Goal: Task Accomplishment & Management: Manage account settings

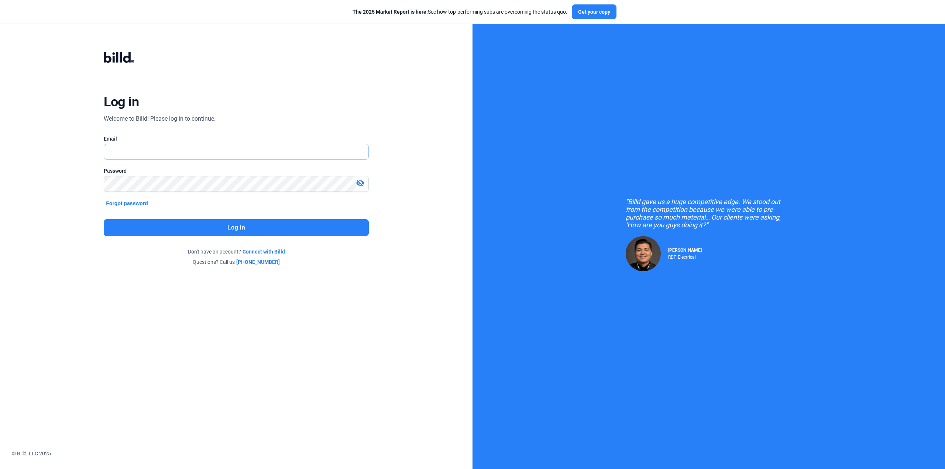
click at [126, 153] on input "text" at bounding box center [232, 151] width 256 height 15
type input "[PERSON_NAME][EMAIL_ADDRESS][DOMAIN_NAME]"
click at [363, 183] on mat-icon "visibility_off" at bounding box center [360, 183] width 9 height 9
click at [273, 227] on button "Log in" at bounding box center [236, 227] width 265 height 17
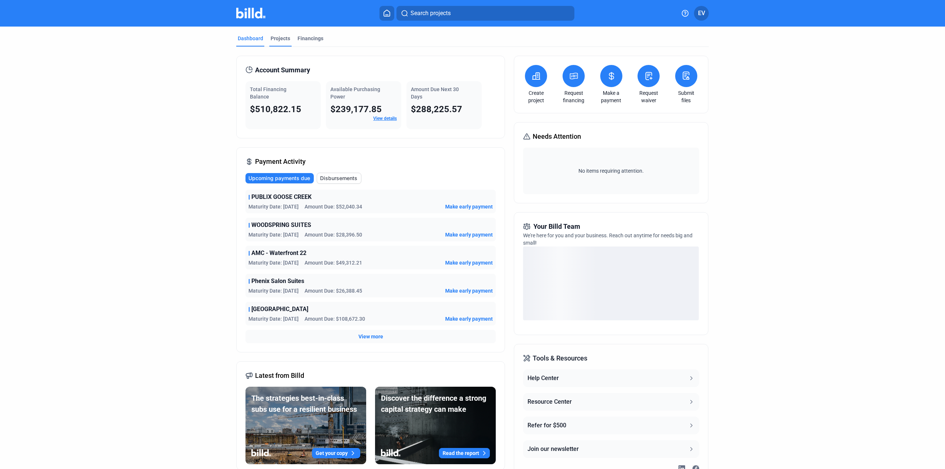
click at [286, 38] on div "Projects" at bounding box center [281, 38] width 20 height 7
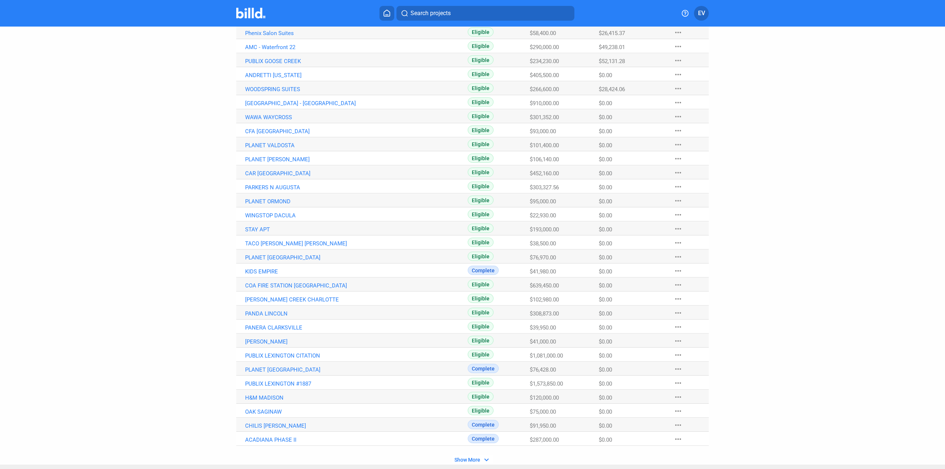
scroll to position [253, 0]
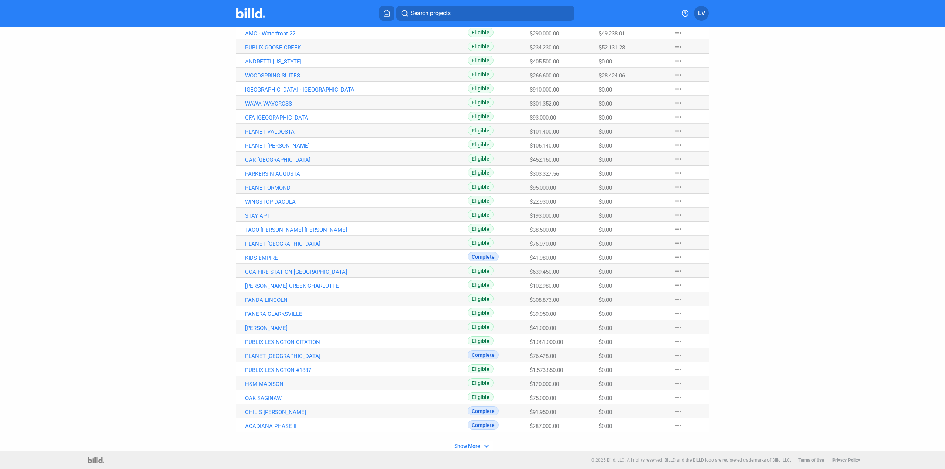
click at [482, 446] on mat-icon "expand_more" at bounding box center [486, 446] width 9 height 9
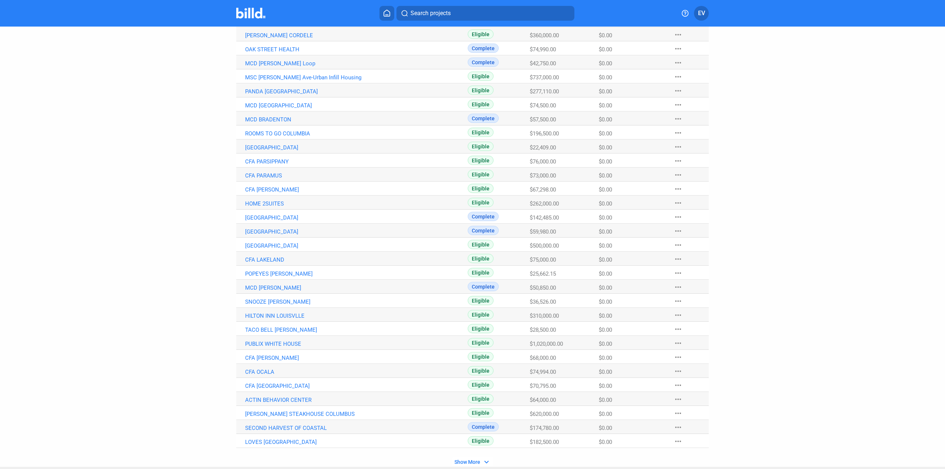
scroll to position [814, 0]
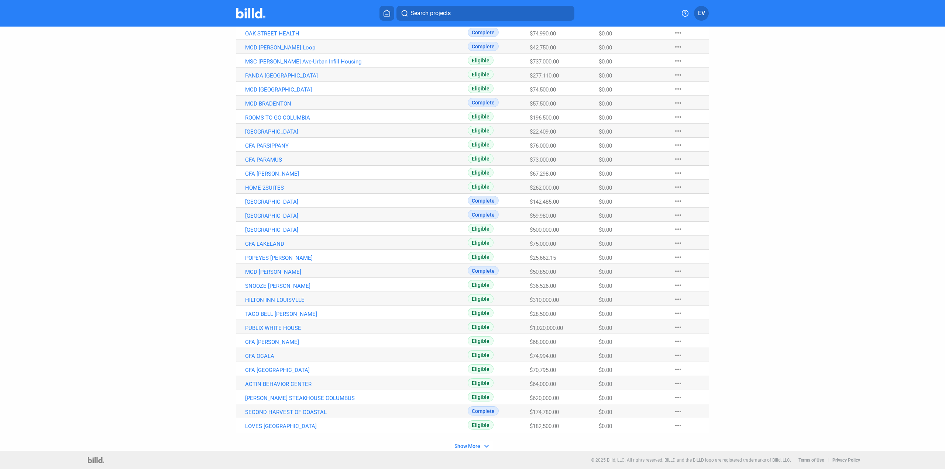
click at [476, 446] on span "Show More" at bounding box center [468, 446] width 26 height 6
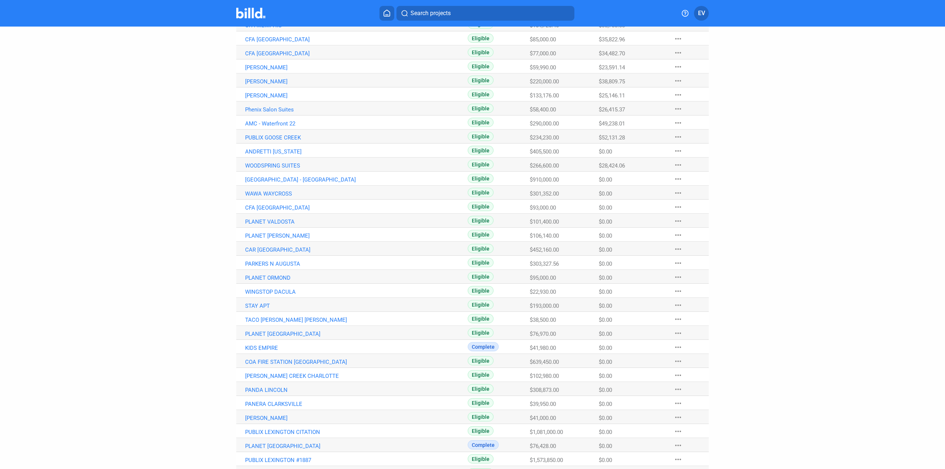
scroll to position [0, 0]
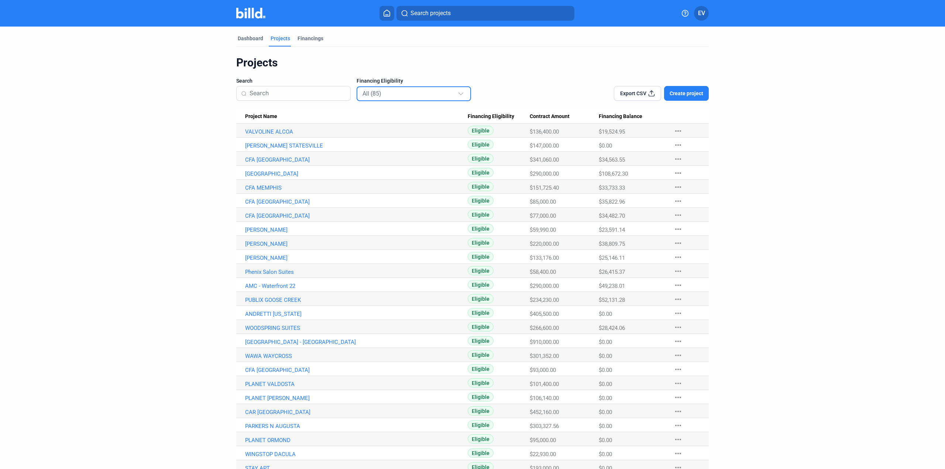
click at [460, 94] on div at bounding box center [462, 91] width 8 height 12
click at [506, 66] on div at bounding box center [472, 234] width 945 height 469
click at [649, 93] on icon at bounding box center [651, 93] width 7 height 7
click at [309, 38] on div "Financings" at bounding box center [311, 38] width 26 height 7
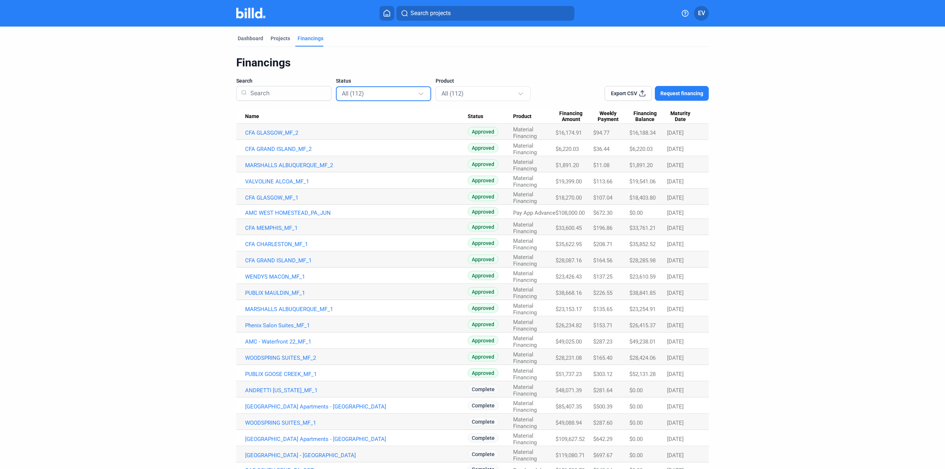
click at [420, 95] on div at bounding box center [422, 91] width 8 height 12
click at [368, 177] on span "Complete (93)" at bounding box center [357, 175] width 35 height 7
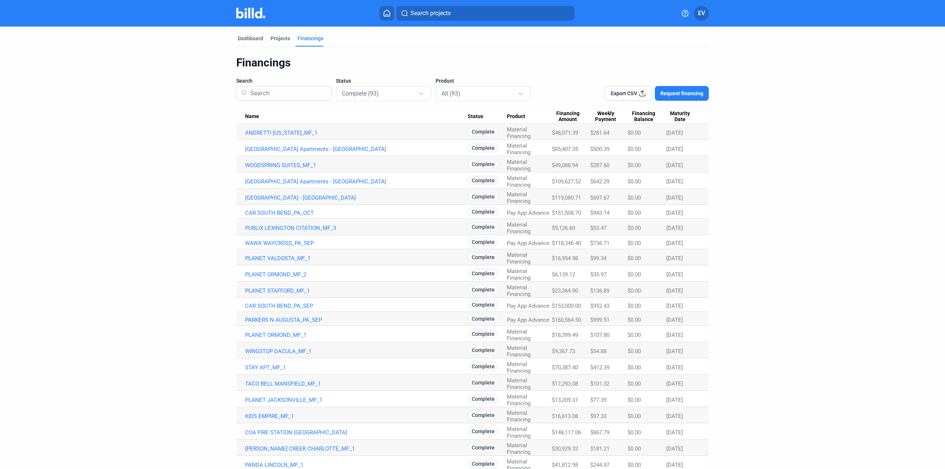
click at [885, 131] on dashboard "Dashboard Projects Financings Financings Search Status Complete (93) Product Al…" at bounding box center [472, 401] width 851 height 748
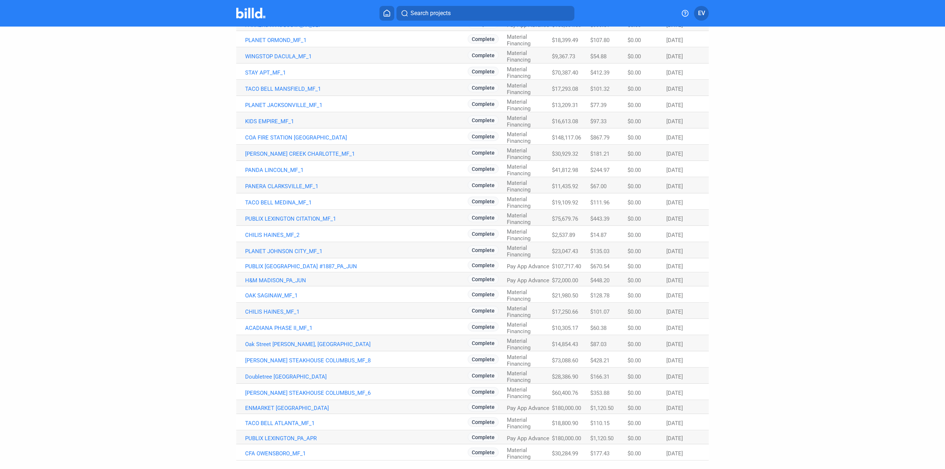
scroll to position [320, 0]
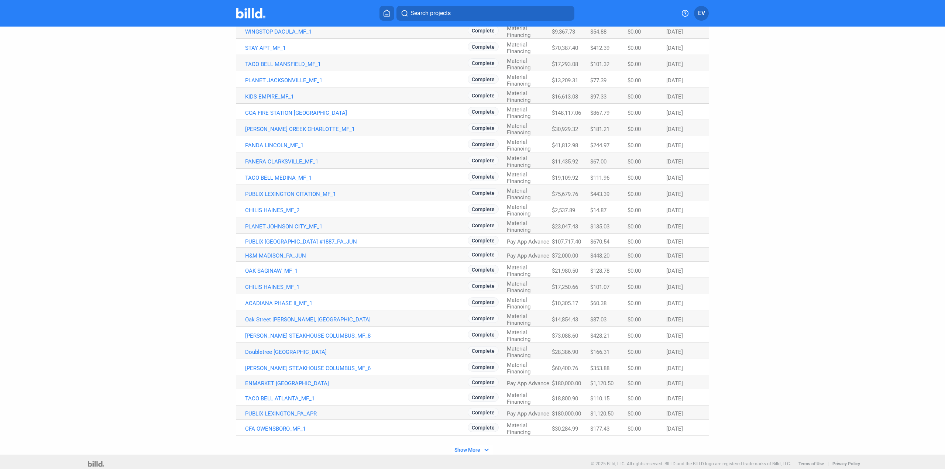
click at [471, 447] on span "Show More" at bounding box center [468, 450] width 26 height 6
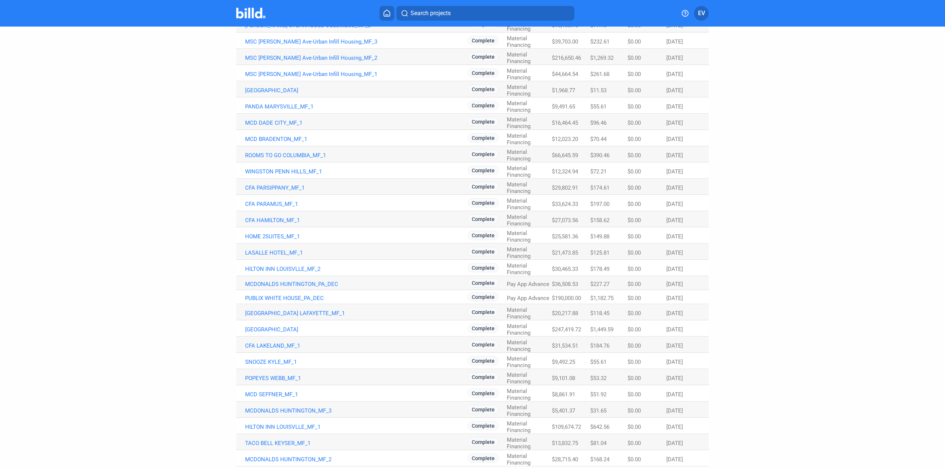
scroll to position [958, 0]
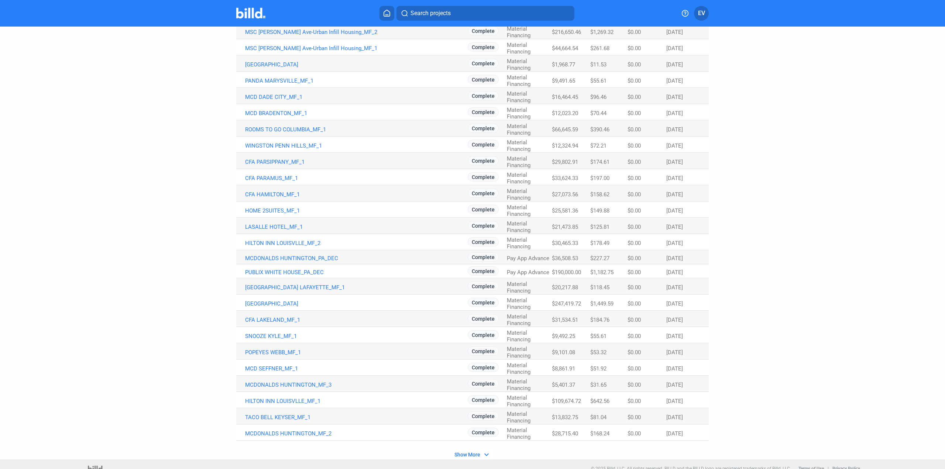
click at [482, 450] on mat-icon "expand_more" at bounding box center [486, 454] width 9 height 9
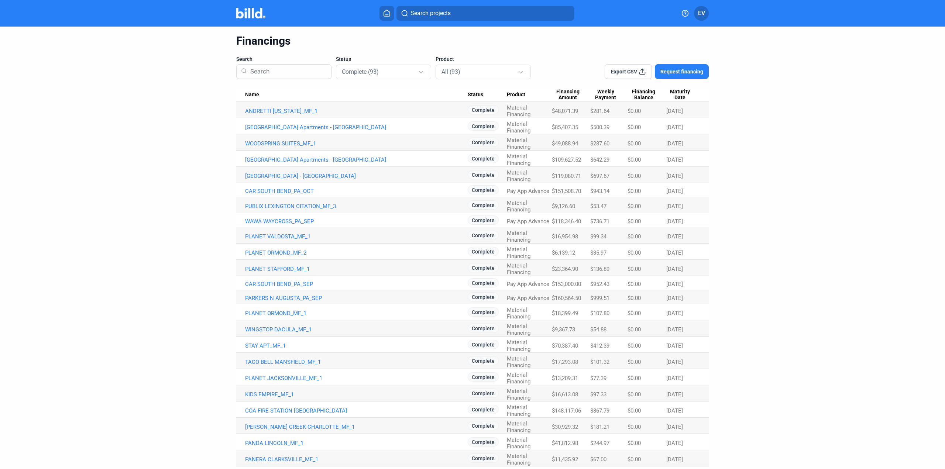
scroll to position [0, 0]
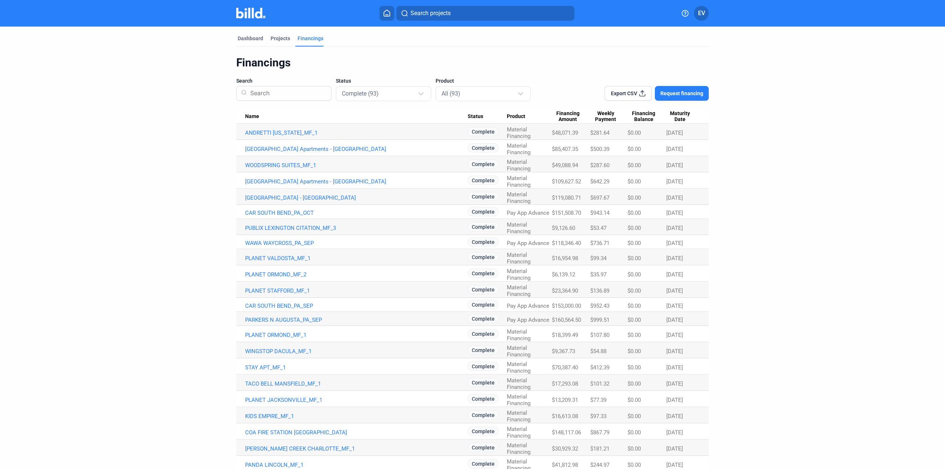
click at [627, 95] on span "Export CSV" at bounding box center [624, 93] width 26 height 7
click at [419, 94] on div at bounding box center [421, 92] width 5 height 5
click at [354, 110] on span "All (112)" at bounding box center [350, 109] width 21 height 7
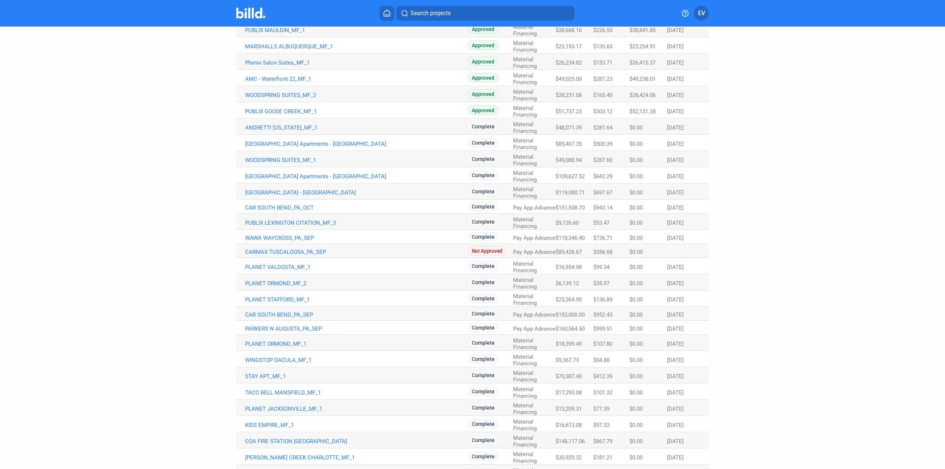
scroll to position [336, 0]
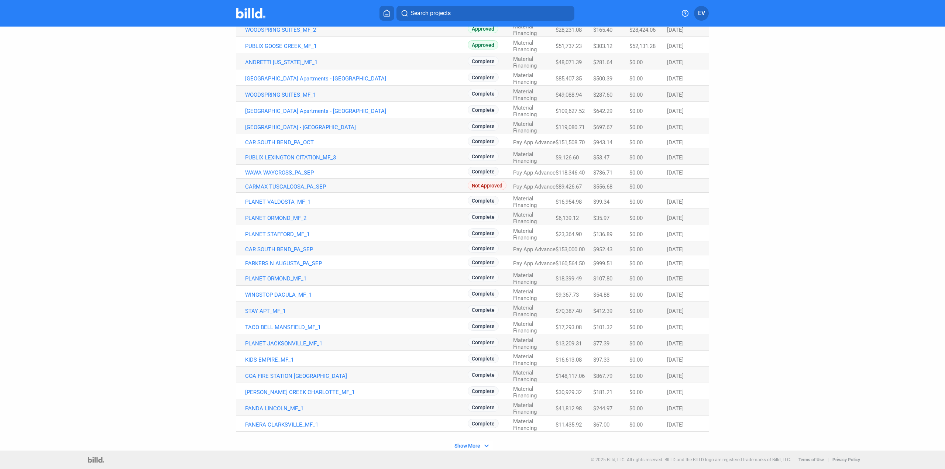
click at [486, 447] on mat-icon "expand_more" at bounding box center [486, 446] width 9 height 9
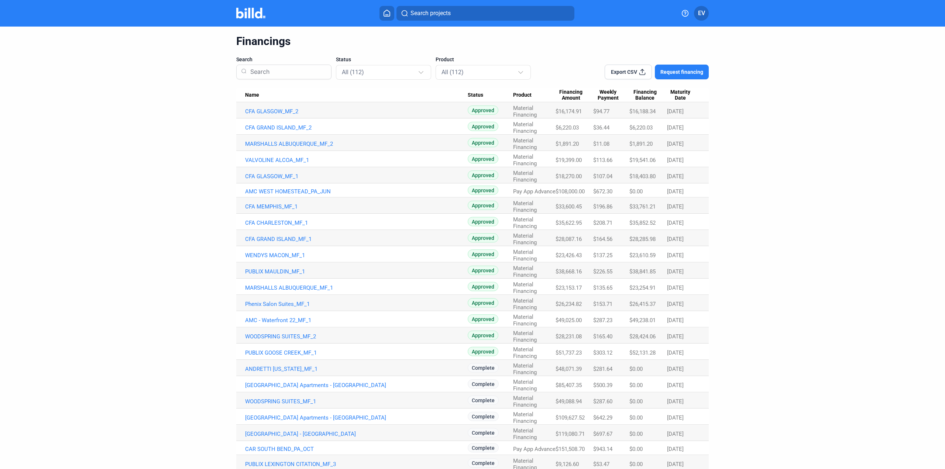
scroll to position [3, 0]
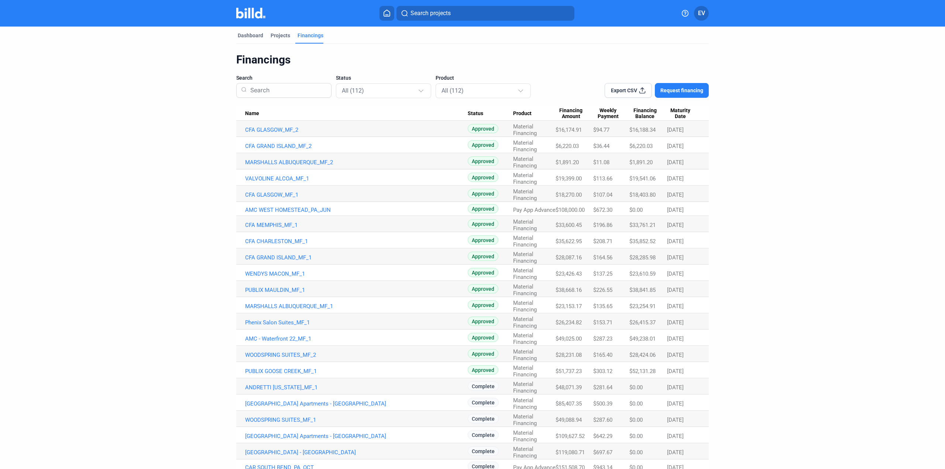
click at [627, 90] on span "Export CSV" at bounding box center [624, 90] width 26 height 7
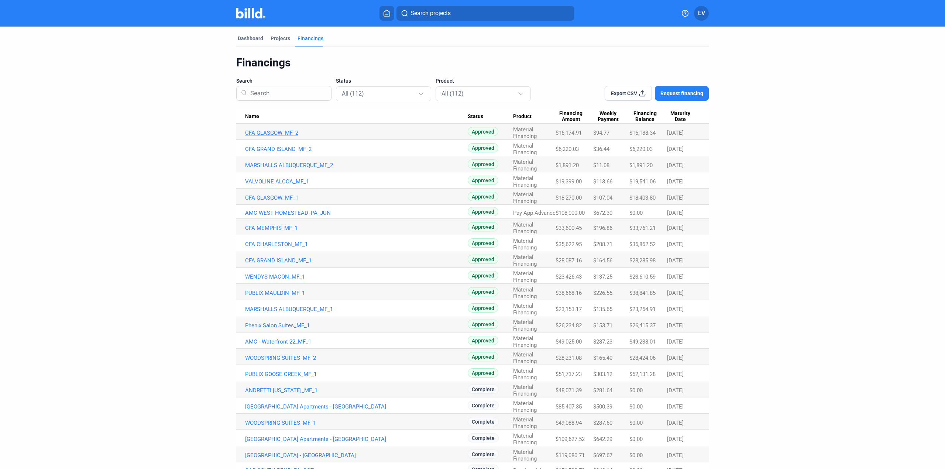
click at [268, 133] on link "CFA GLASGOW_MF_2" at bounding box center [356, 133] width 223 height 7
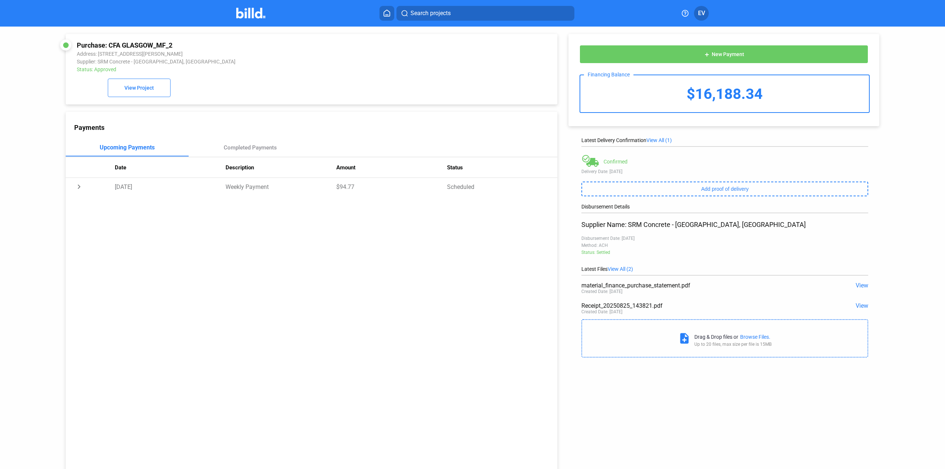
click at [859, 286] on span "View" at bounding box center [862, 285] width 13 height 7
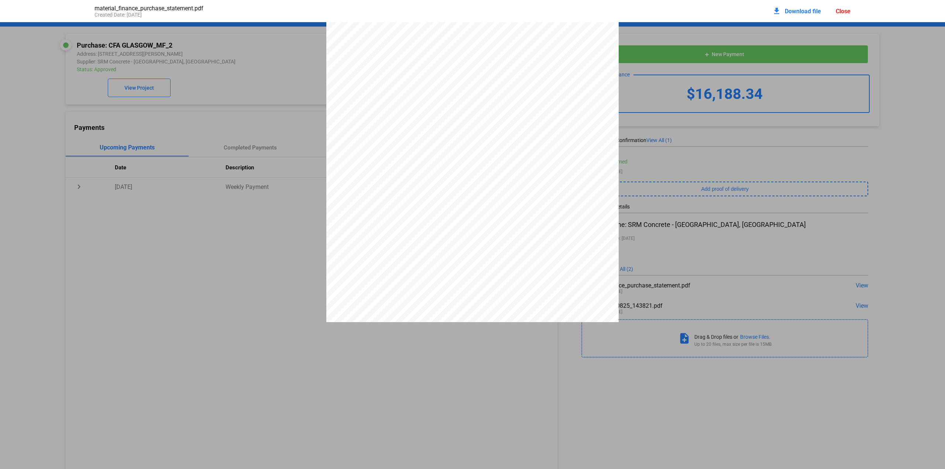
scroll to position [447, 0]
drag, startPoint x: 937, startPoint y: 264, endPoint x: 933, endPoint y: 126, distance: 138.2
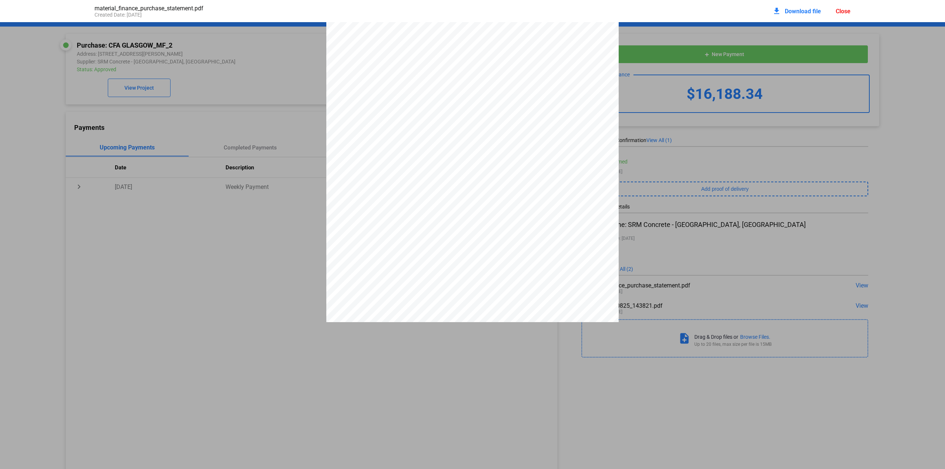
drag, startPoint x: 233, startPoint y: 91, endPoint x: 287, endPoint y: 63, distance: 60.8
click at [469, 138] on div "This Purchase Statement is being executed and delivered electronically to authe…" at bounding box center [472, 194] width 292 height 414
click at [562, 56] on div "PURCHASE STATEMENT This PURCHASE STATEMENT is being executed and delivered purs…" at bounding box center [472, 230] width 292 height 414
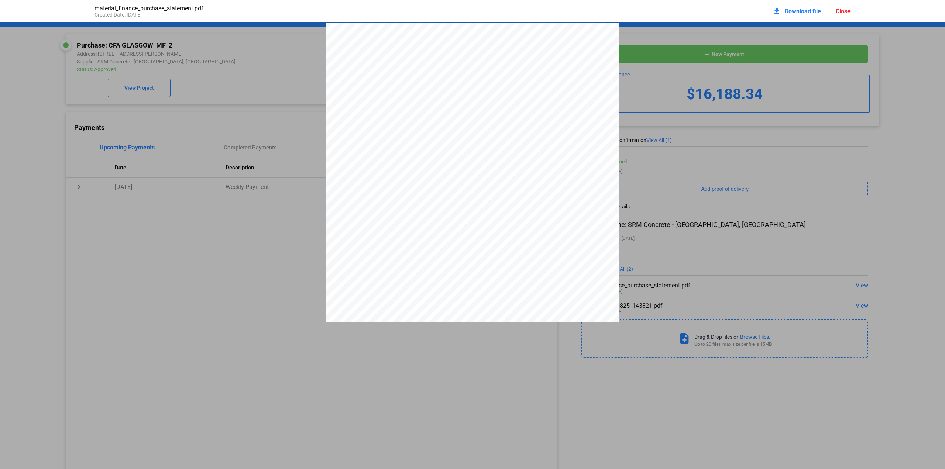
click at [842, 10] on div "Close" at bounding box center [843, 11] width 15 height 7
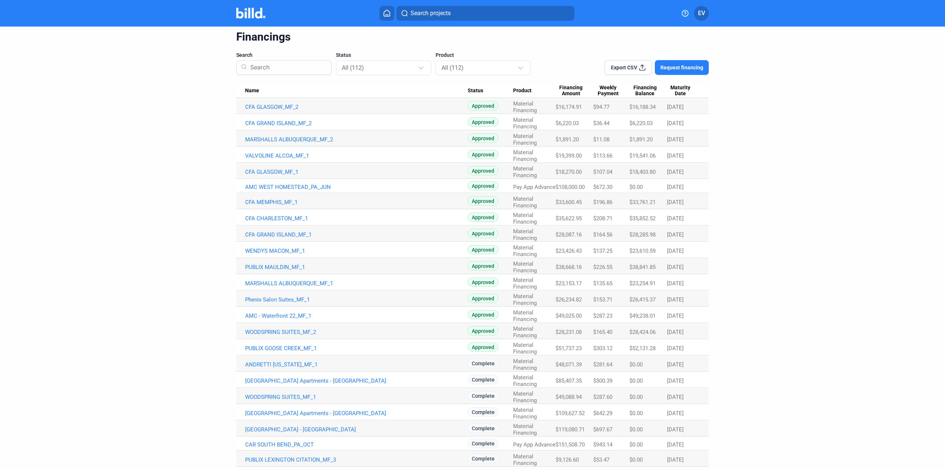
scroll to position [16, 0]
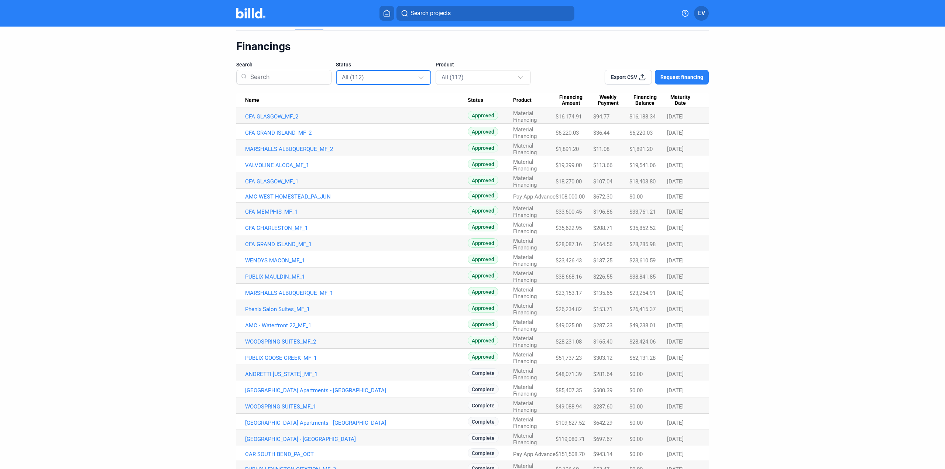
click at [418, 77] on div at bounding box center [422, 74] width 8 height 12
click at [542, 59] on div at bounding box center [472, 234] width 945 height 469
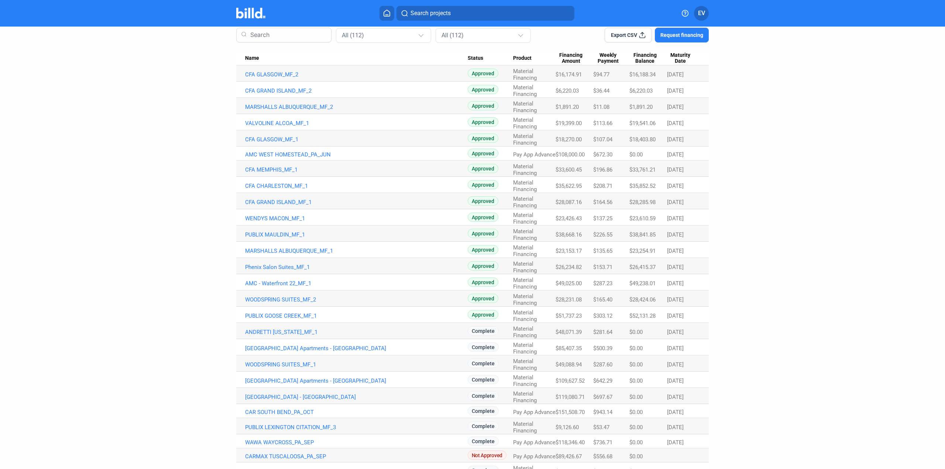
scroll to position [74, 0]
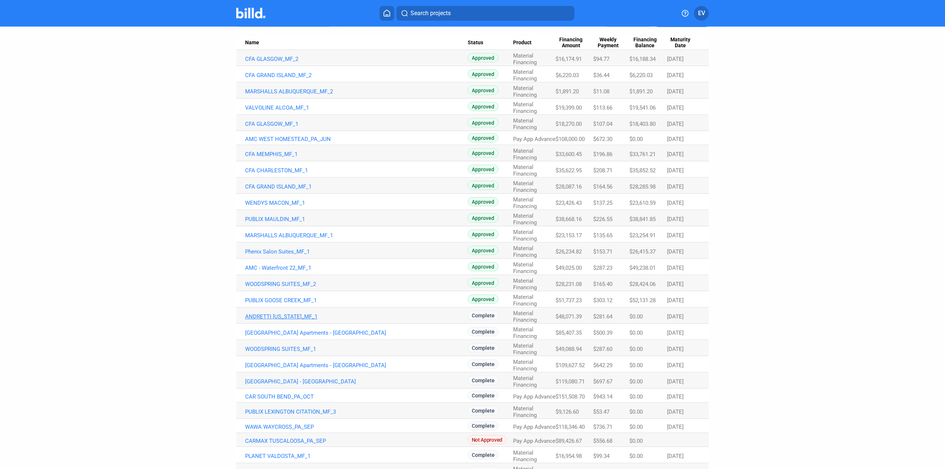
click at [273, 317] on link "ANDRETTI [US_STATE]_MF_1" at bounding box center [356, 317] width 223 height 7
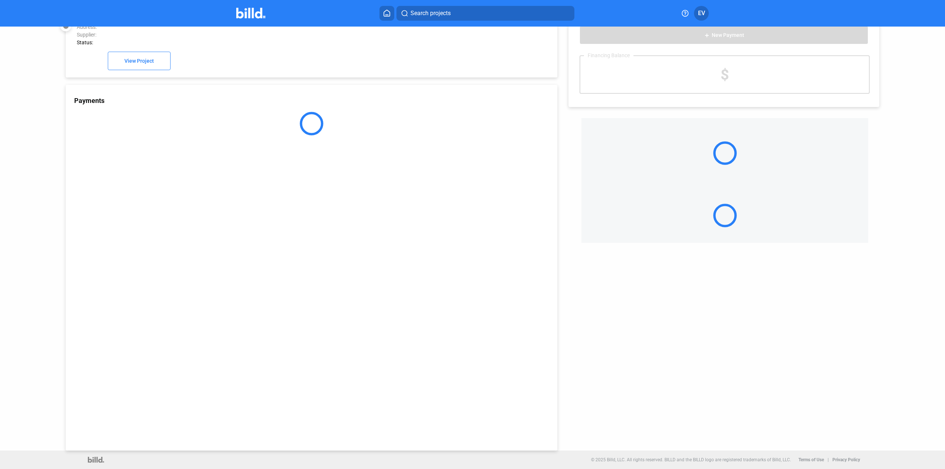
scroll to position [20, 0]
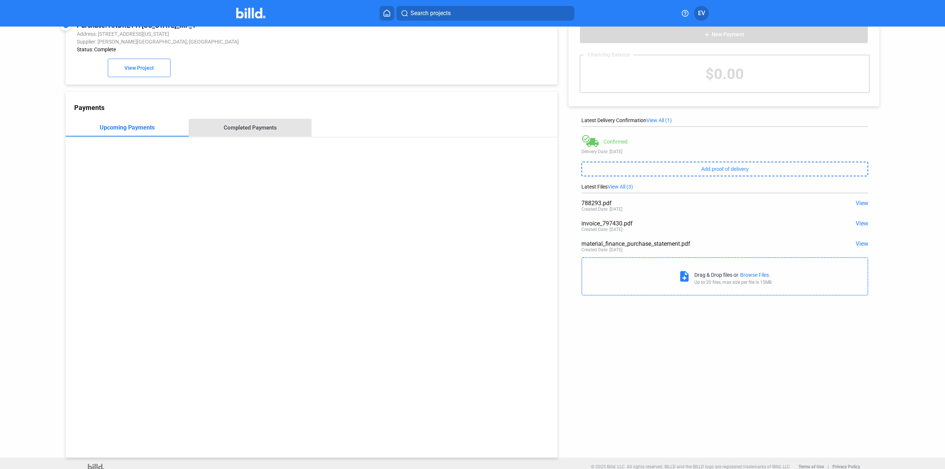
click at [264, 130] on div "Completed Payments" at bounding box center [250, 127] width 53 height 7
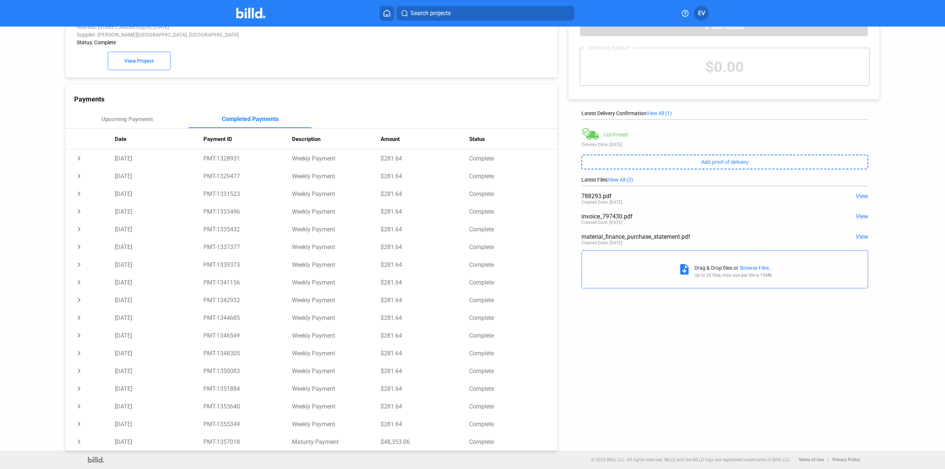
scroll to position [0, 0]
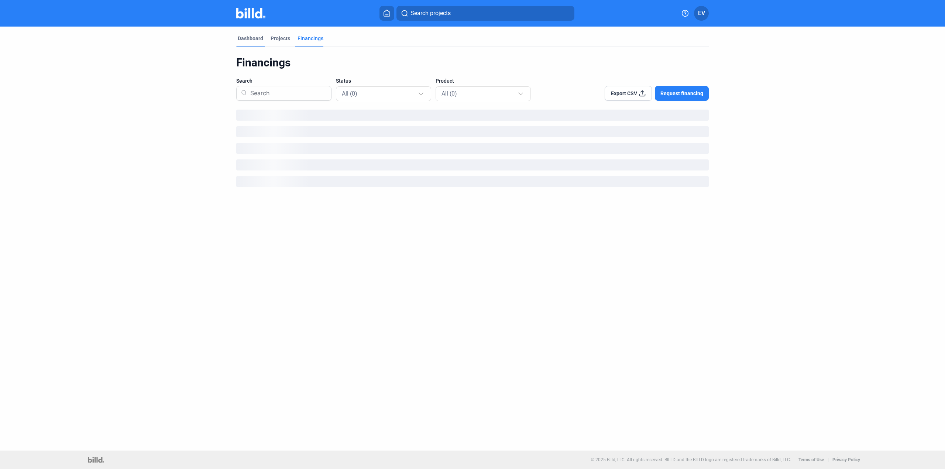
click at [257, 40] on div "Dashboard" at bounding box center [250, 38] width 25 height 7
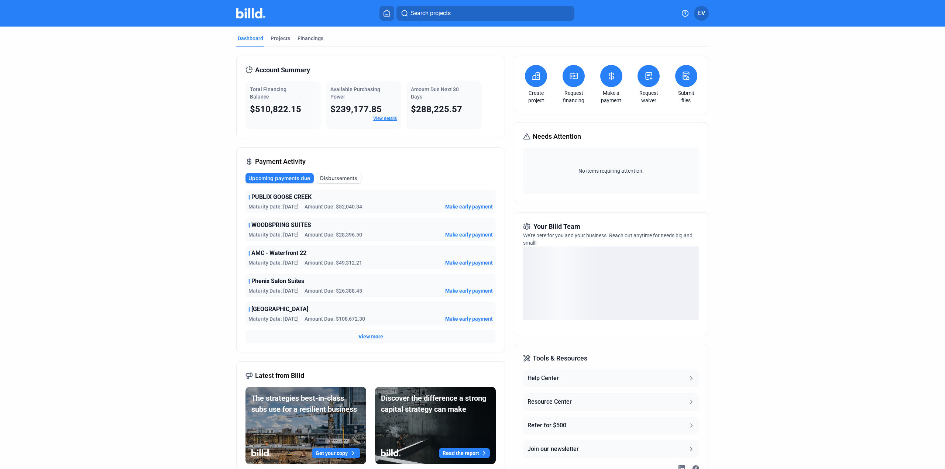
click at [612, 86] on button at bounding box center [611, 76] width 22 height 22
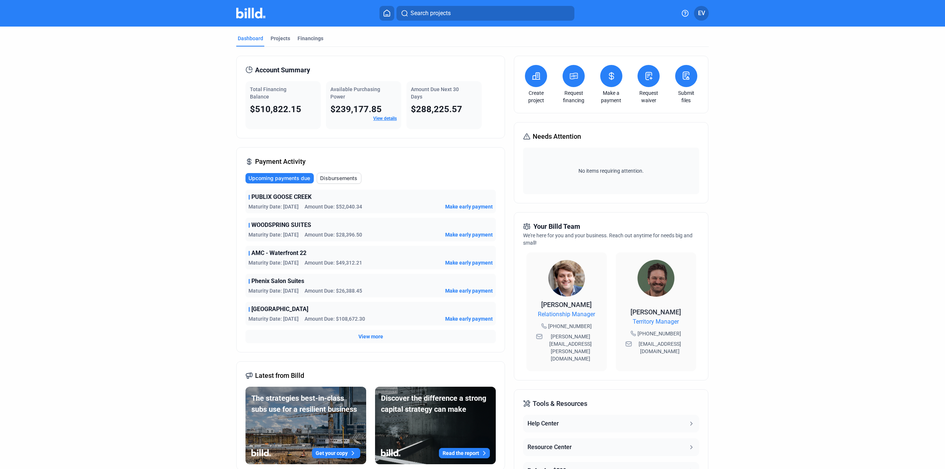
click at [705, 13] on span "EV" at bounding box center [701, 13] width 7 height 9
click at [760, 90] on div at bounding box center [472, 234] width 945 height 469
click at [308, 39] on div "Financings" at bounding box center [311, 38] width 26 height 7
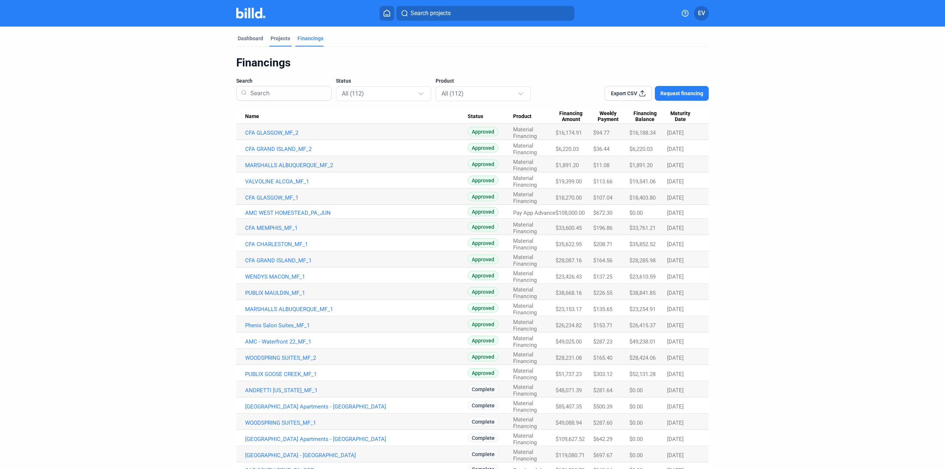
click at [282, 40] on div "Projects" at bounding box center [281, 38] width 20 height 7
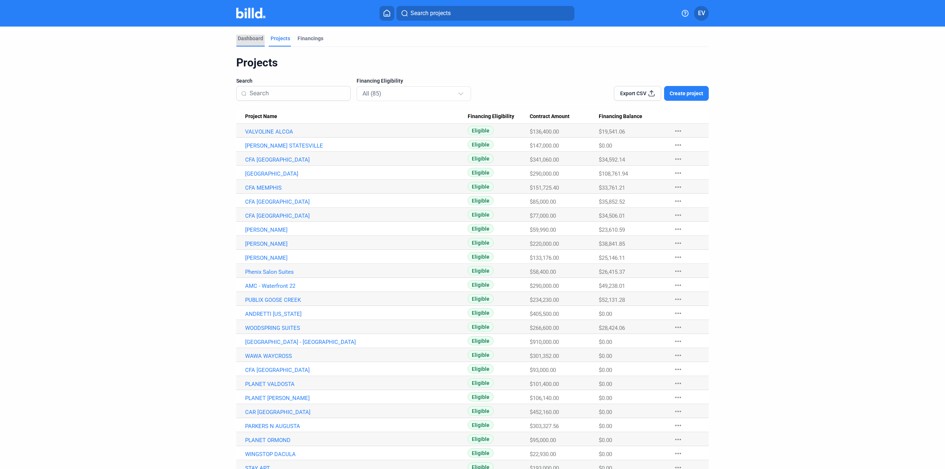
click at [245, 38] on div "Dashboard" at bounding box center [250, 38] width 25 height 7
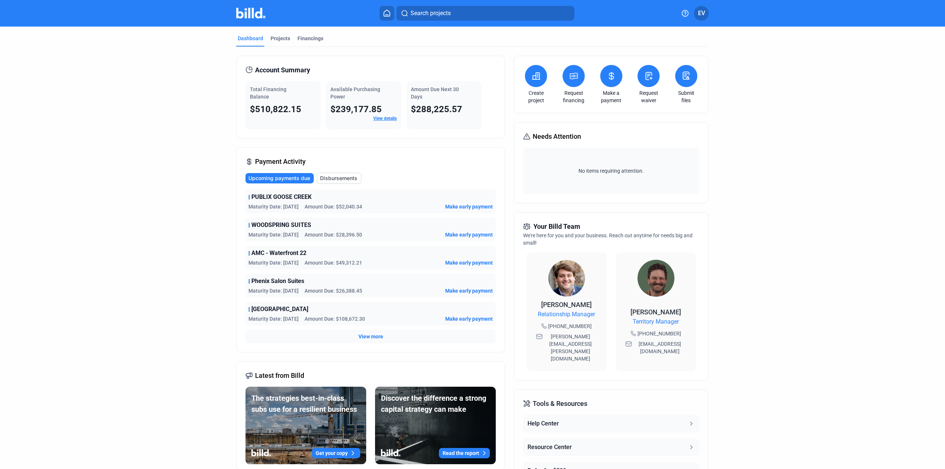
click at [611, 86] on button at bounding box center [611, 76] width 22 height 22
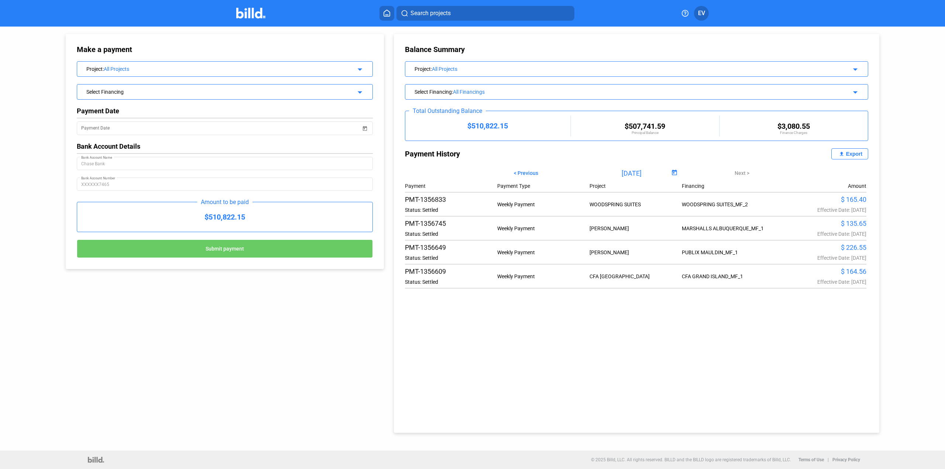
click at [530, 174] on span "< Previous" at bounding box center [526, 173] width 24 height 6
click at [854, 155] on div "Export" at bounding box center [854, 154] width 16 height 6
click at [673, 172] on span "Open calendar" at bounding box center [675, 173] width 18 height 18
click at [662, 290] on span "2024" at bounding box center [663, 290] width 23 height 13
click at [661, 244] on span "[DATE]" at bounding box center [663, 246] width 23 height 13
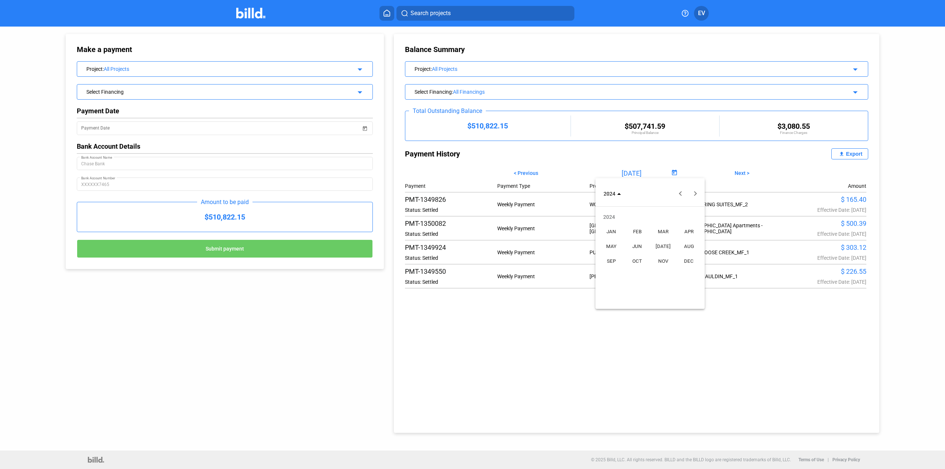
type input "[DATE]"
click at [671, 173] on span "Open calendar" at bounding box center [675, 173] width 18 height 18
click at [684, 162] on div at bounding box center [472, 234] width 945 height 469
